Goal: Information Seeking & Learning: Learn about a topic

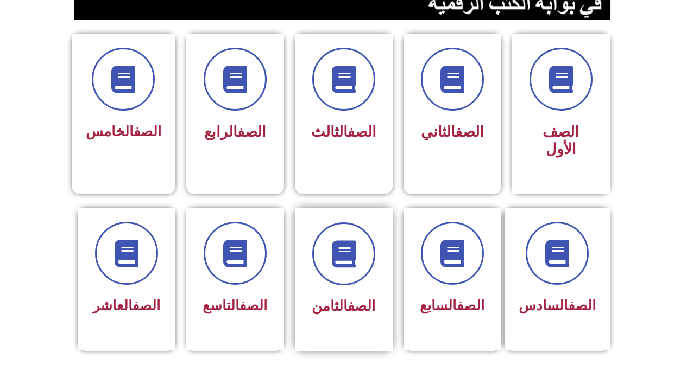
scroll to position [272, 0]
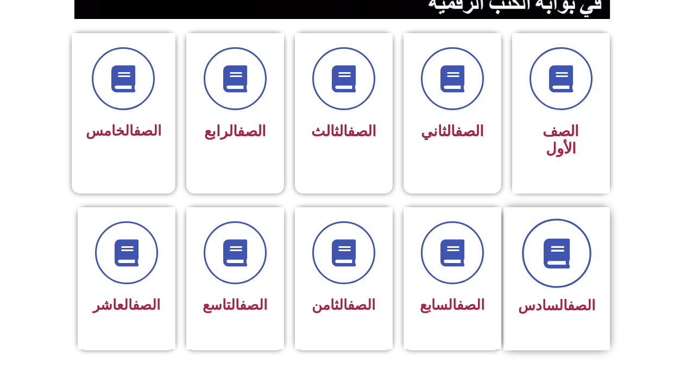
click at [547, 261] on span at bounding box center [557, 254] width 70 height 70
click at [545, 239] on span at bounding box center [557, 254] width 70 height 70
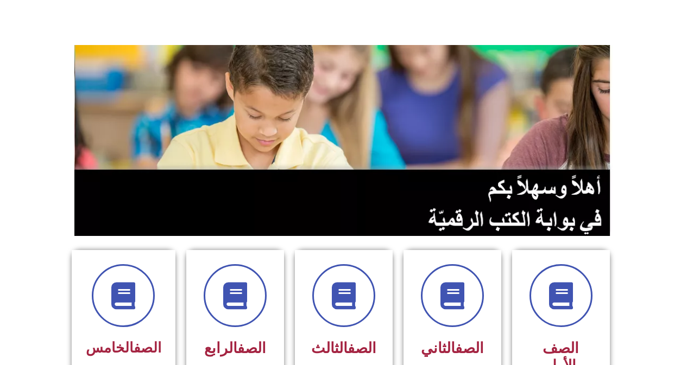
scroll to position [0, 0]
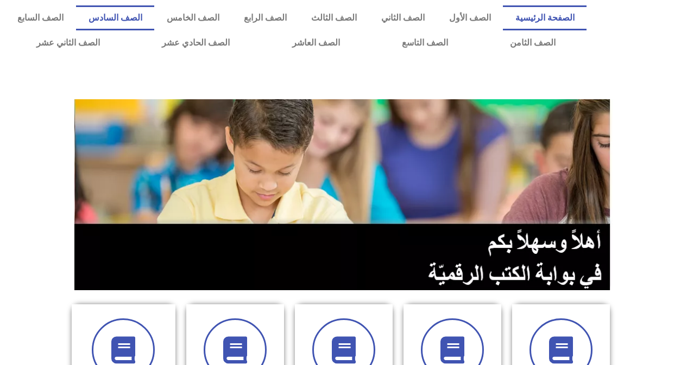
click at [154, 15] on link "الصف السادس" at bounding box center [115, 17] width 78 height 25
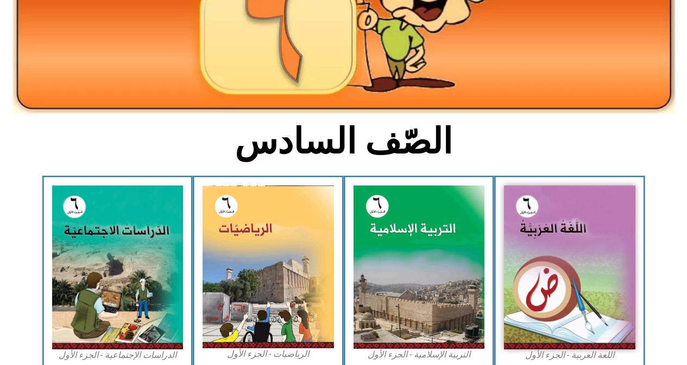
scroll to position [163, 0]
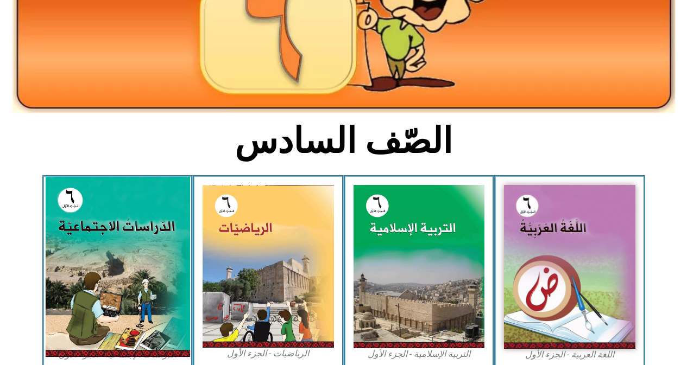
click at [136, 255] on img at bounding box center [117, 267] width 144 height 180
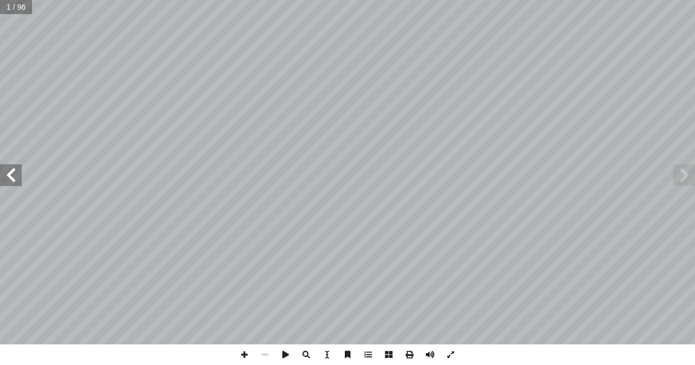
click at [8, 176] on span at bounding box center [11, 176] width 22 height 22
click at [9, 183] on span at bounding box center [11, 176] width 22 height 22
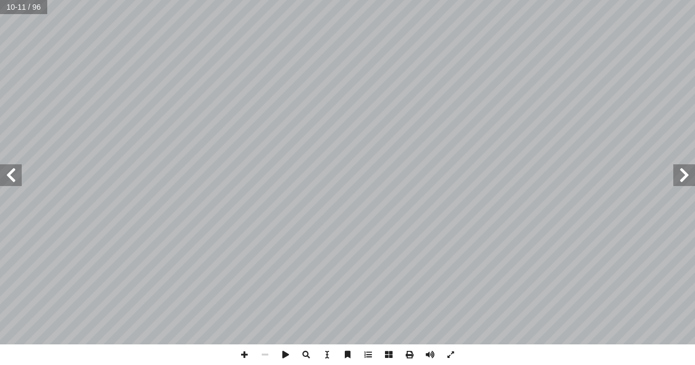
click at [19, 176] on span at bounding box center [11, 176] width 22 height 22
click at [13, 177] on span at bounding box center [11, 176] width 22 height 22
